Goal: Task Accomplishment & Management: Manage account settings

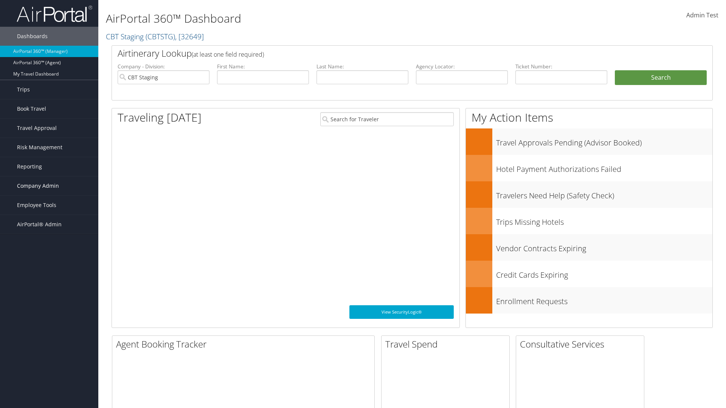
click at [49, 186] on span "Company Admin" at bounding box center [38, 186] width 42 height 19
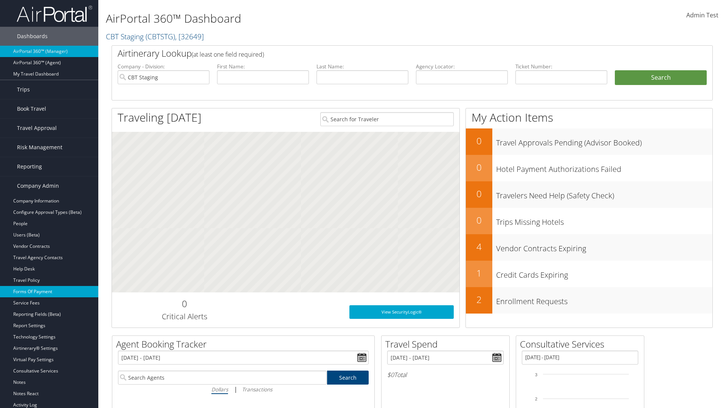
click at [49, 292] on link "Forms Of Payment" at bounding box center [49, 291] width 98 height 11
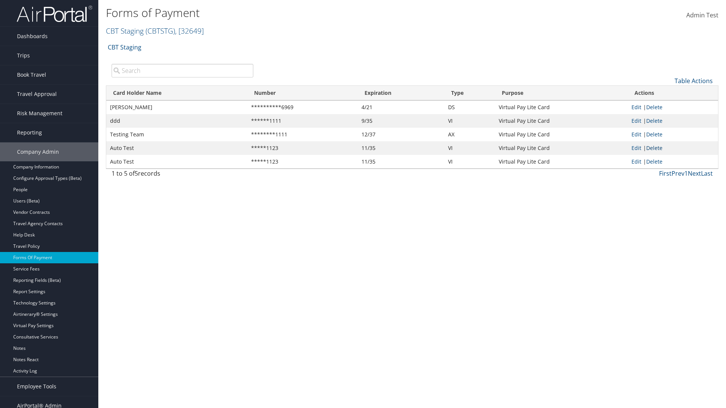
click at [656, 148] on link "Delete" at bounding box center [654, 147] width 16 height 7
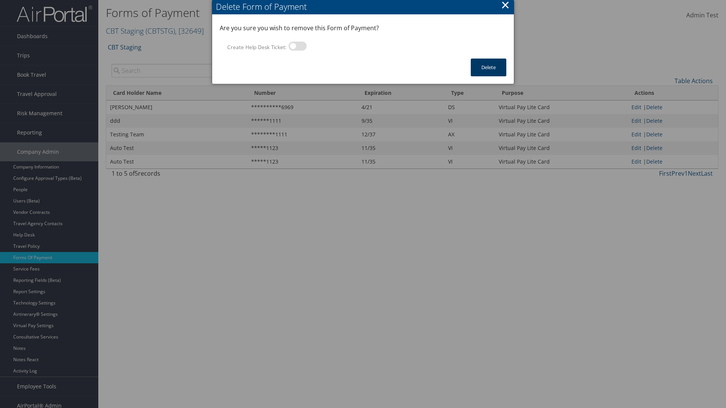
click at [488, 67] on button "Delete" at bounding box center [489, 68] width 36 height 18
